Goal: Task Accomplishment & Management: Manage account settings

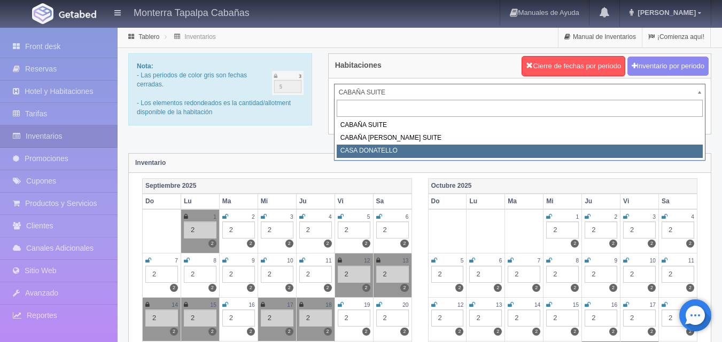
select select "2124"
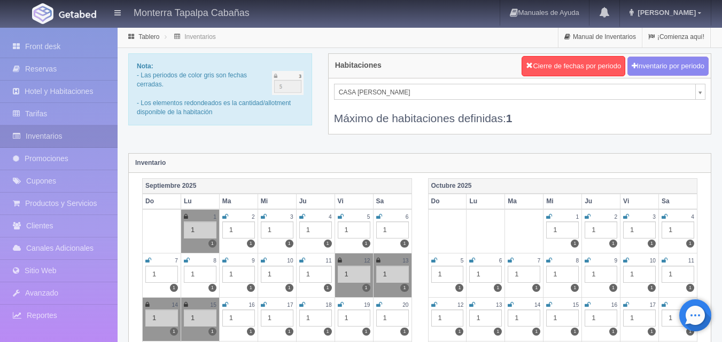
click at [379, 216] on icon at bounding box center [379, 217] width 6 height 6
click at [336, 215] on td "5 1 1" at bounding box center [353, 231] width 38 height 44
click at [340, 215] on icon at bounding box center [341, 217] width 6 height 6
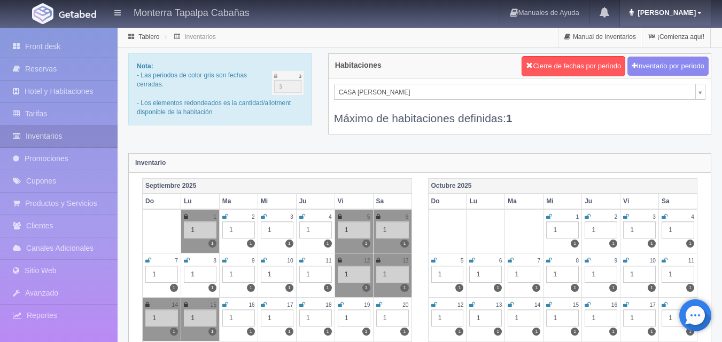
click at [695, 12] on span "[PERSON_NAME]" at bounding box center [665, 13] width 61 height 8
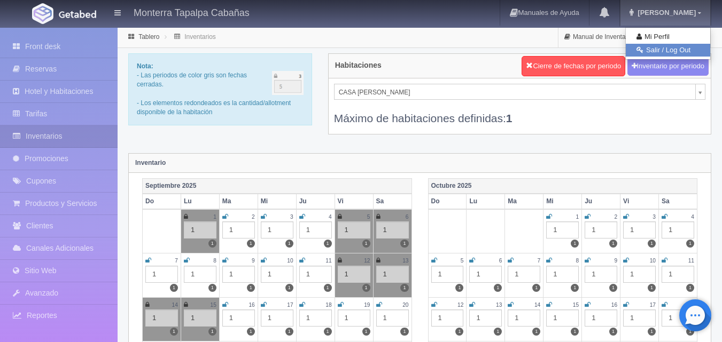
click at [683, 46] on link "Salir / Log Out" at bounding box center [667, 50] width 84 height 13
